Goal: Navigation & Orientation: Understand site structure

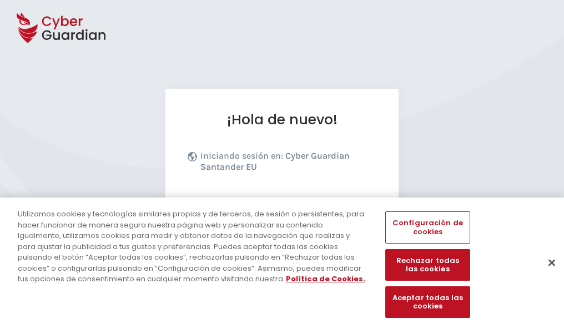
scroll to position [136, 0]
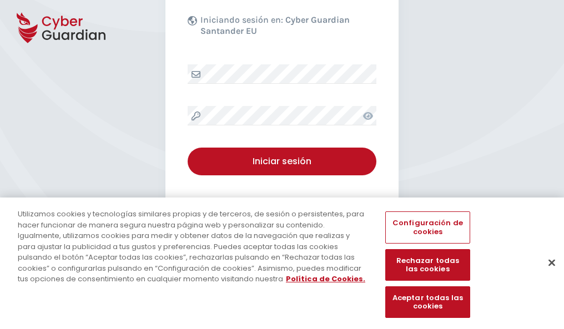
click at [546, 274] on button "Cerrar" at bounding box center [551, 262] width 24 height 24
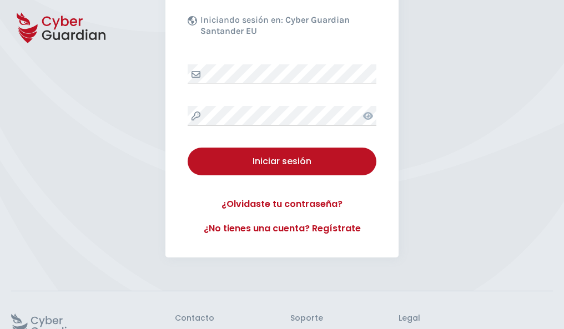
scroll to position [216, 0]
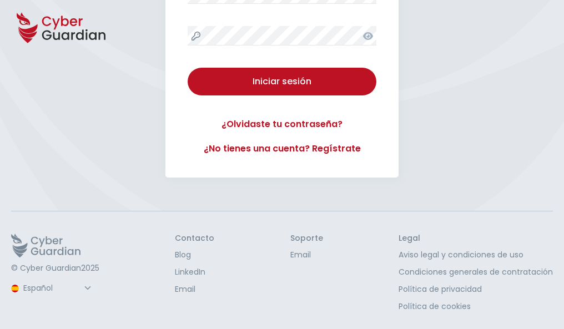
click at [188, 68] on button "Iniciar sesión" at bounding box center [282, 82] width 189 height 28
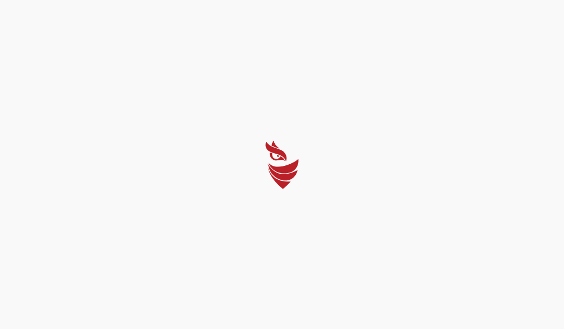
scroll to position [0, 0]
select select "English"
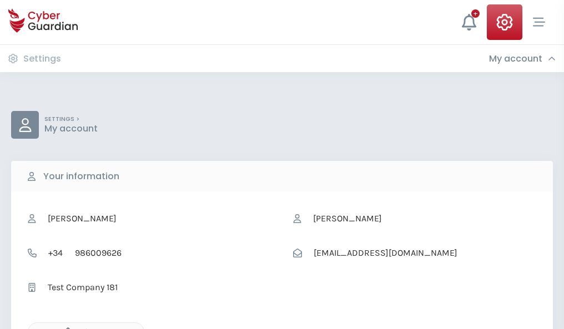
click at [65, 328] on icon "button" at bounding box center [64, 331] width 9 height 9
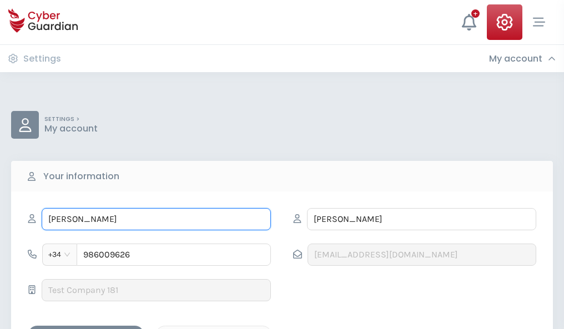
click at [156, 219] on input "NADIA" at bounding box center [156, 219] width 229 height 22
type input "N"
type input "María José"
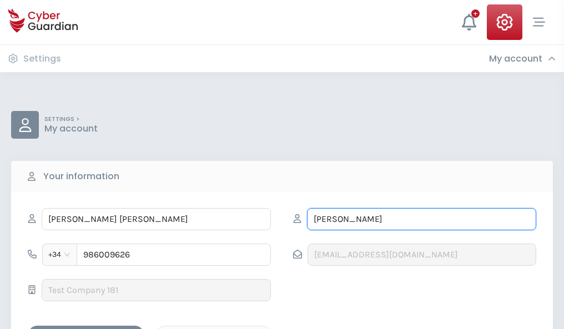
click at [421, 219] on input "PEÑA" at bounding box center [421, 219] width 229 height 22
type input "P"
type input "Diego"
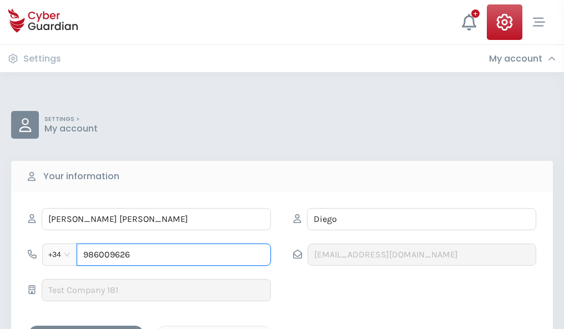
click at [174, 255] on input "986009626" at bounding box center [174, 255] width 194 height 22
type input "9"
type input "978787992"
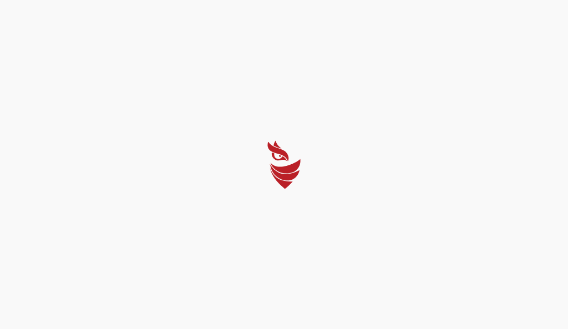
select select "English"
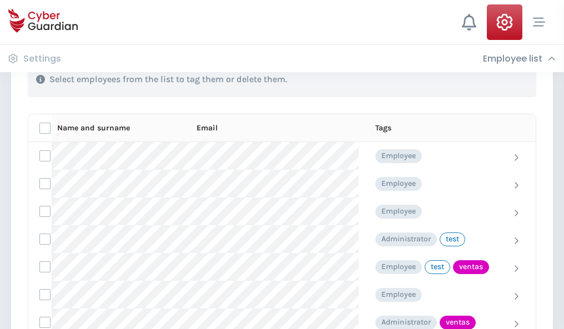
scroll to position [503, 0]
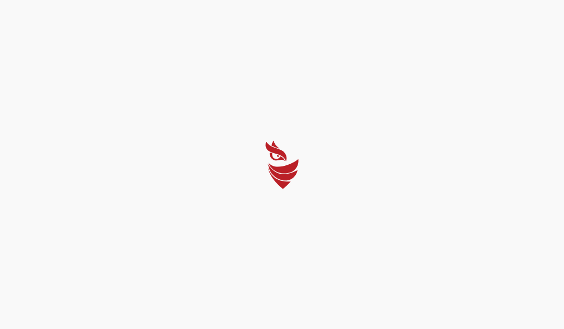
select select "English"
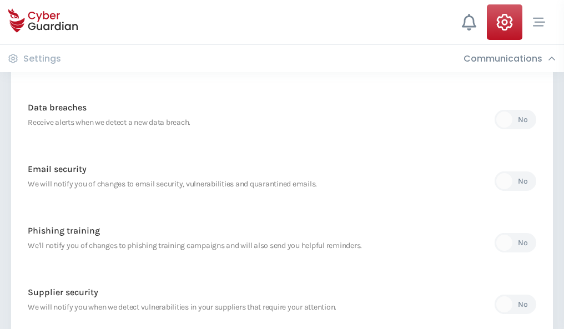
scroll to position [584, 0]
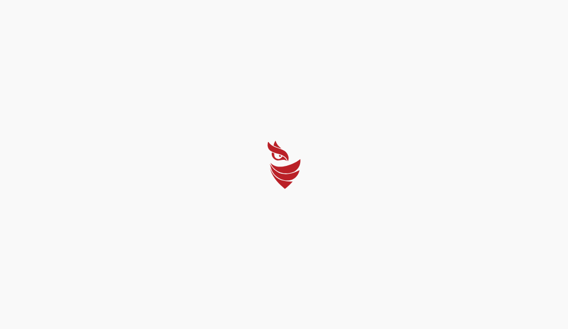
select select "English"
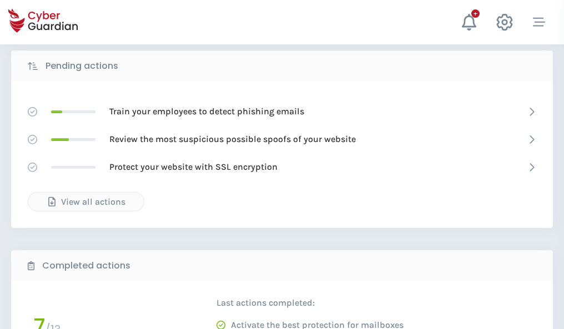
scroll to position [614, 0]
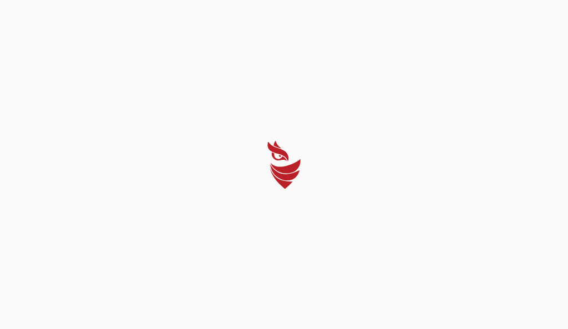
select select "English"
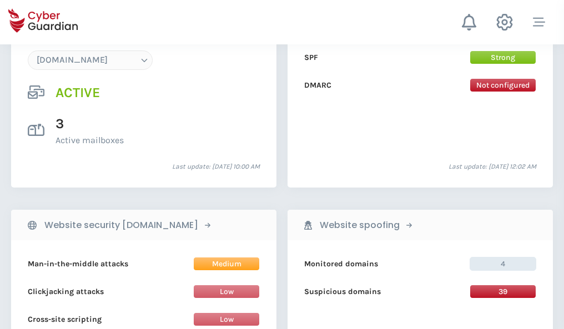
scroll to position [1182, 0]
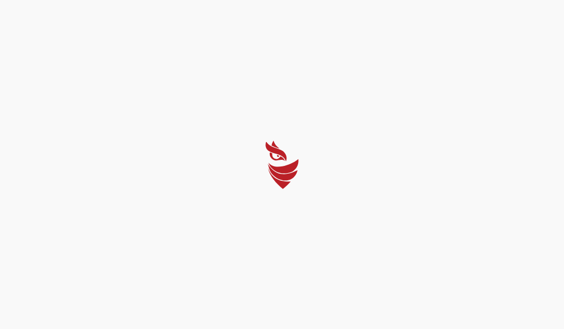
select select "English"
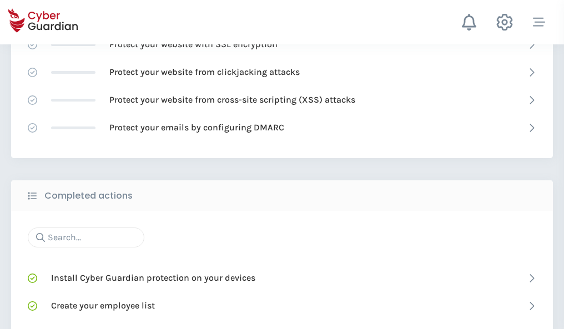
scroll to position [739, 0]
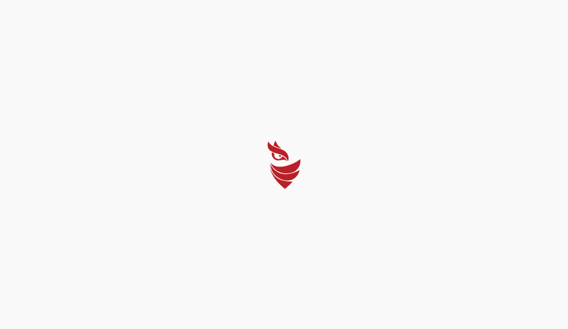
select select "English"
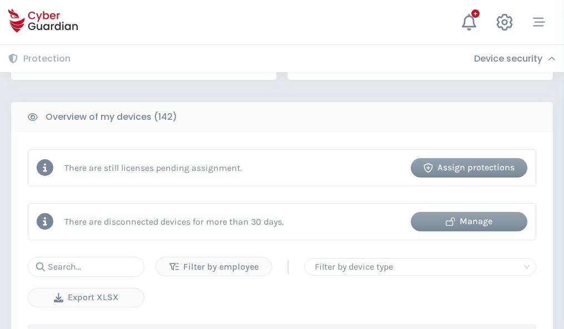
scroll to position [1076, 0]
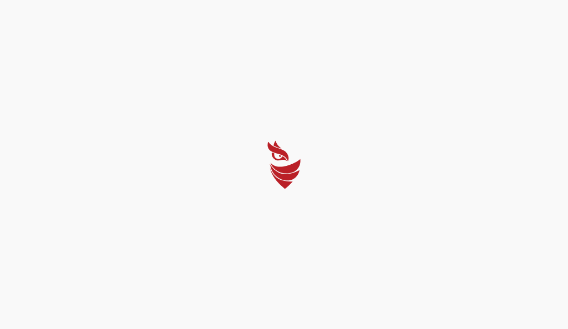
select select "English"
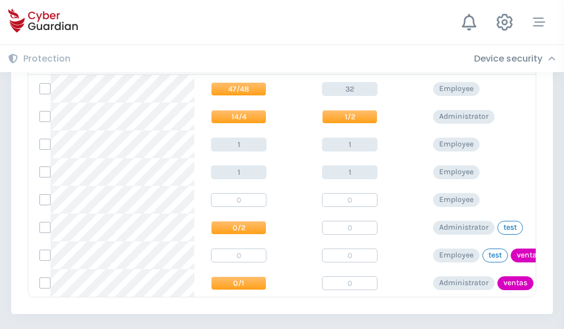
scroll to position [515, 0]
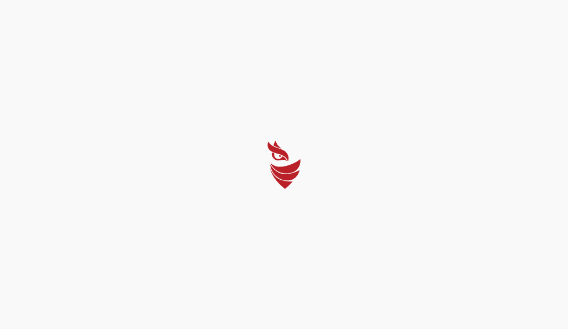
select select "English"
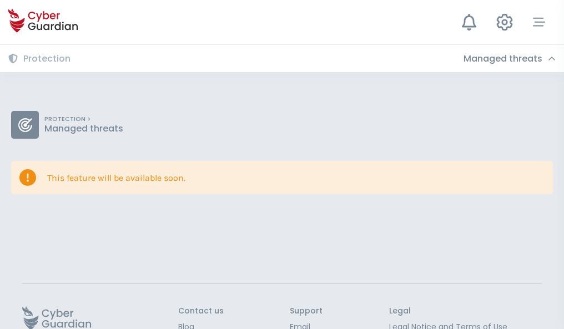
scroll to position [72, 0]
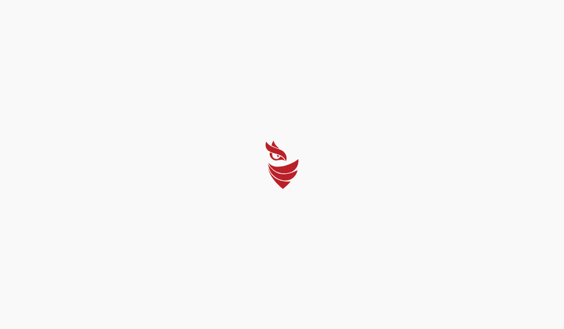
select select "English"
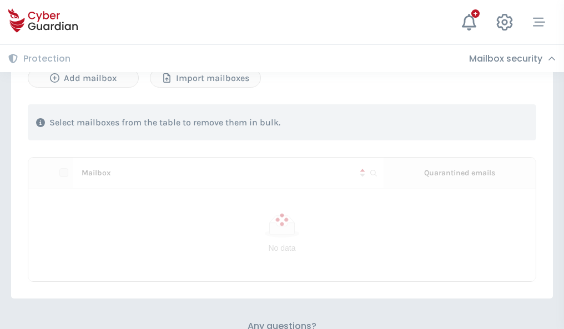
scroll to position [475, 0]
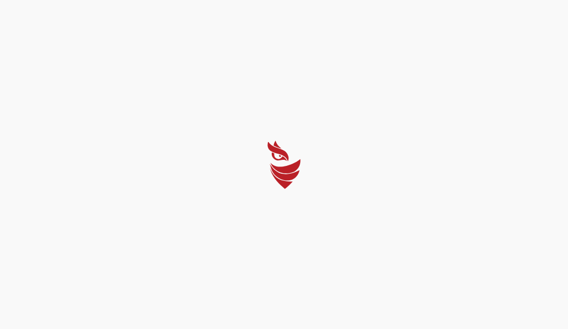
select select "English"
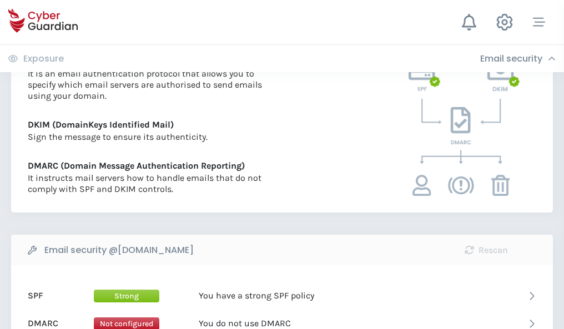
scroll to position [599, 0]
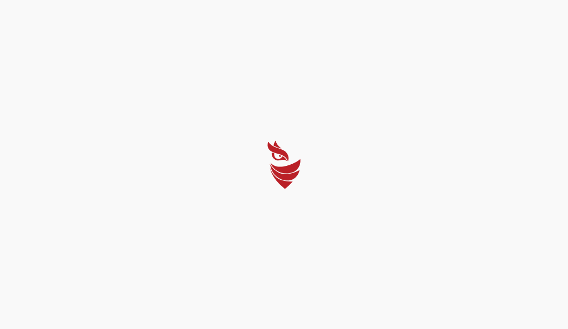
select select "English"
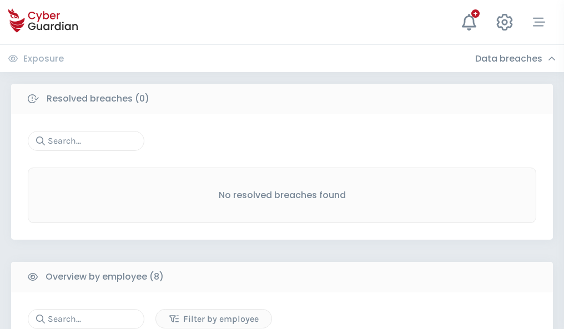
scroll to position [946, 0]
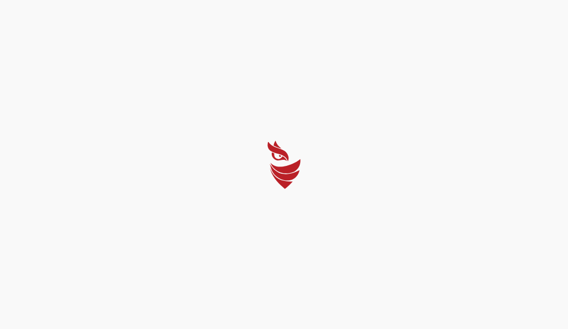
select select "English"
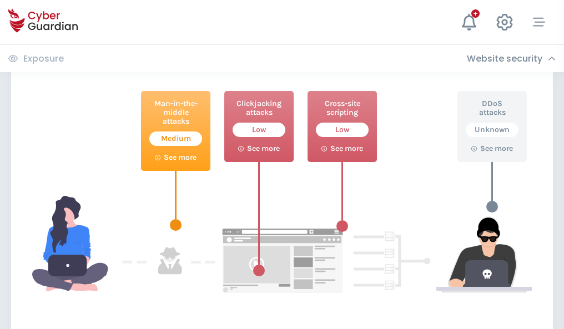
scroll to position [604, 0]
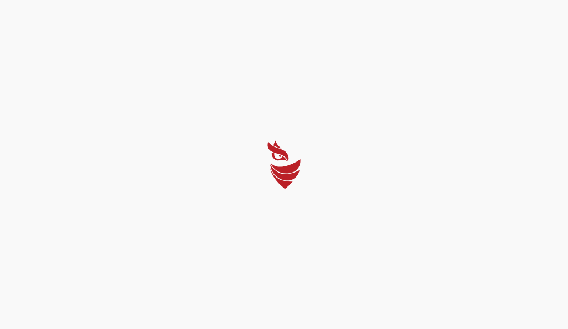
select select "English"
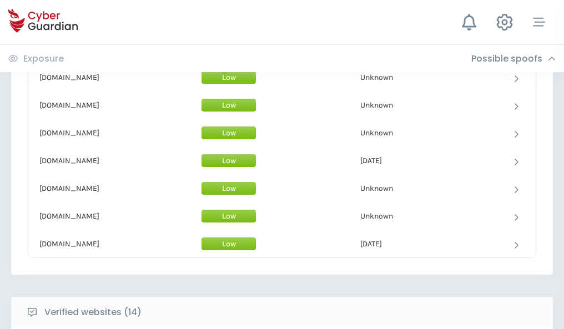
scroll to position [1082, 0]
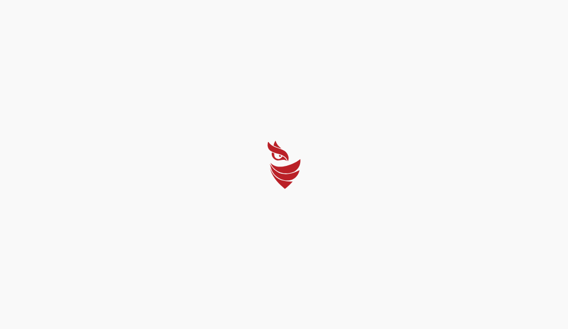
select select "English"
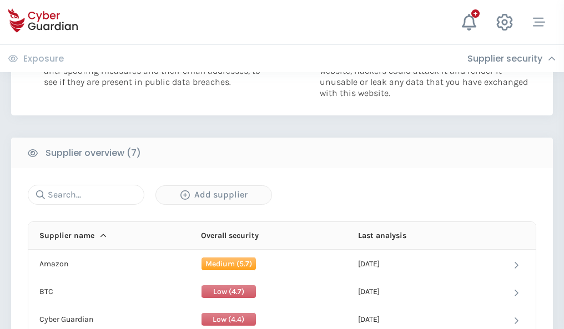
scroll to position [719, 0]
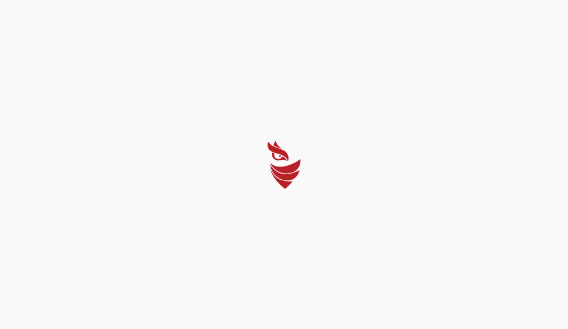
select select "English"
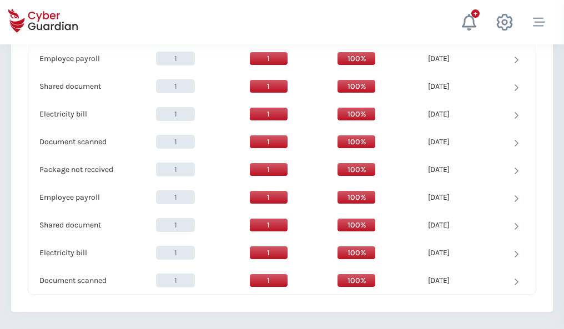
scroll to position [1137, 0]
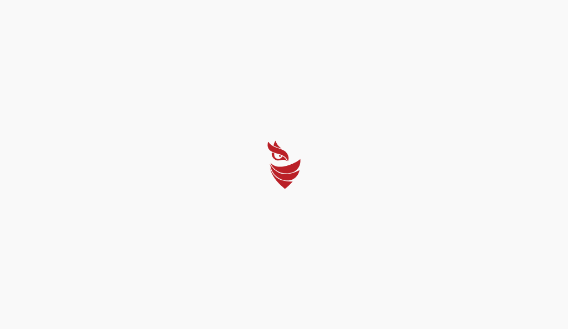
select select "English"
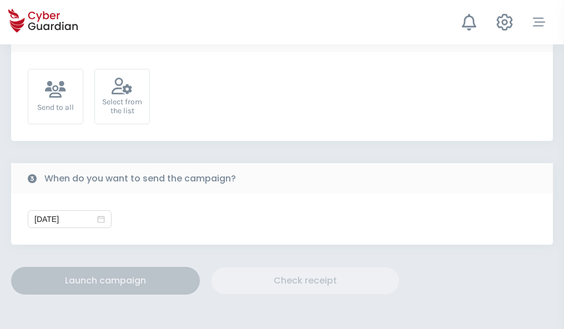
scroll to position [406, 0]
